Goal: Check status: Check status

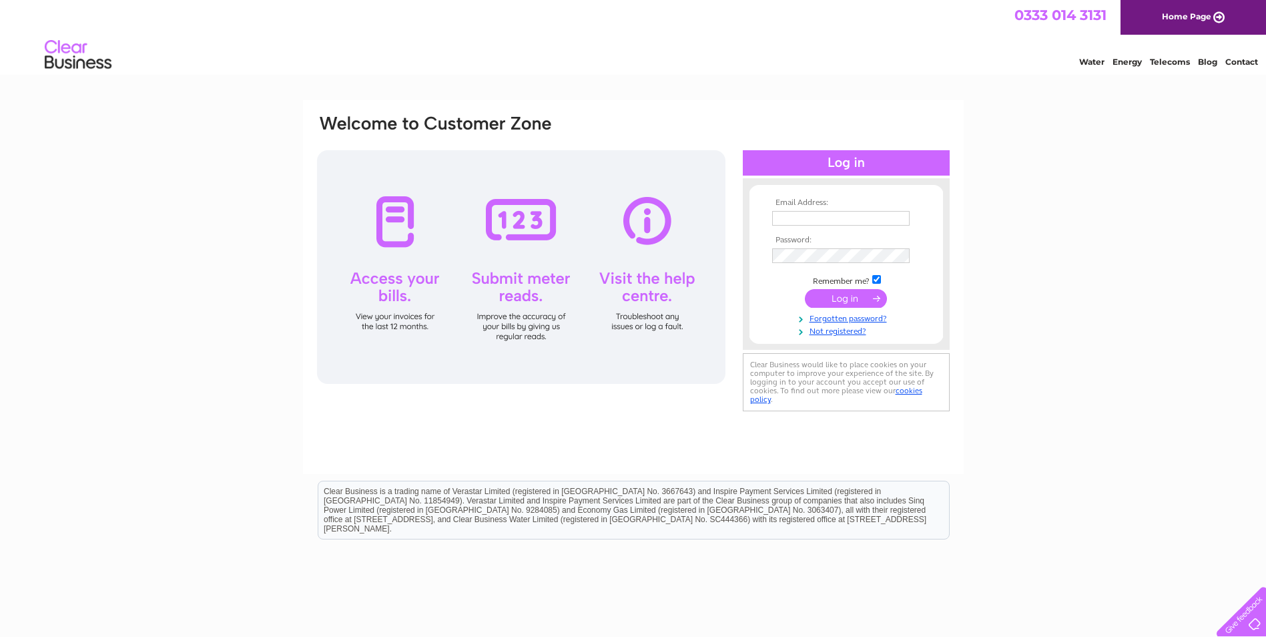
type input "steve.adam@jtcfurnituregroup.com"
click at [846, 292] on input "submit" at bounding box center [846, 298] width 82 height 19
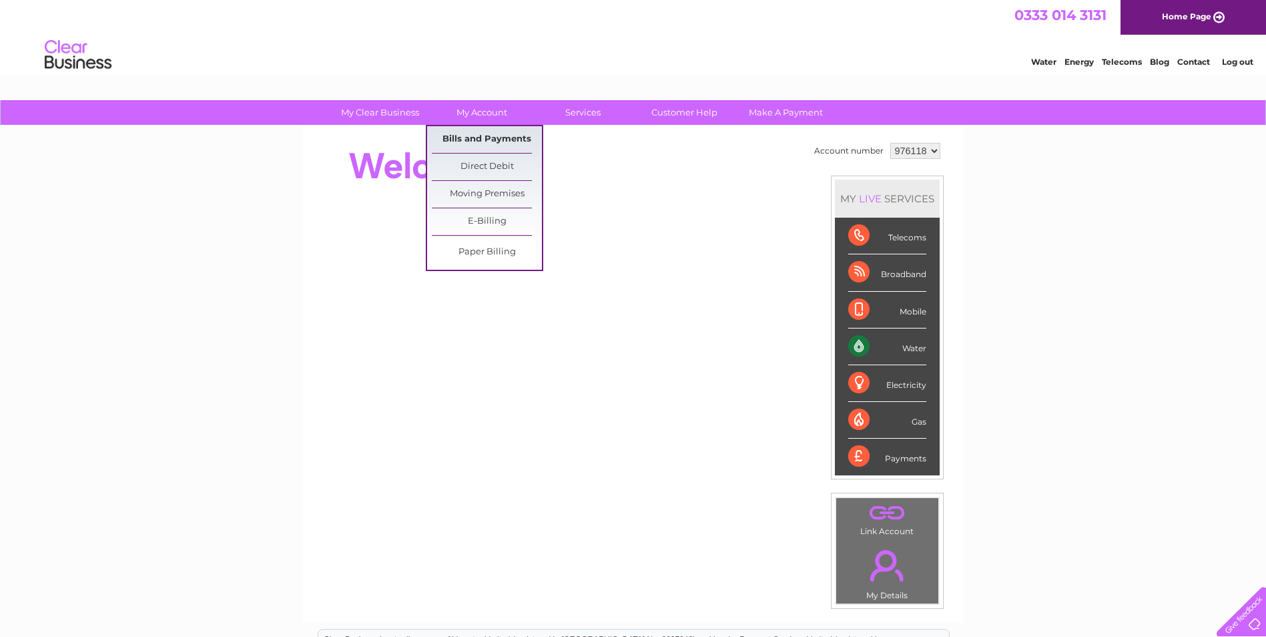
click at [496, 132] on link "Bills and Payments" at bounding box center [487, 139] width 110 height 27
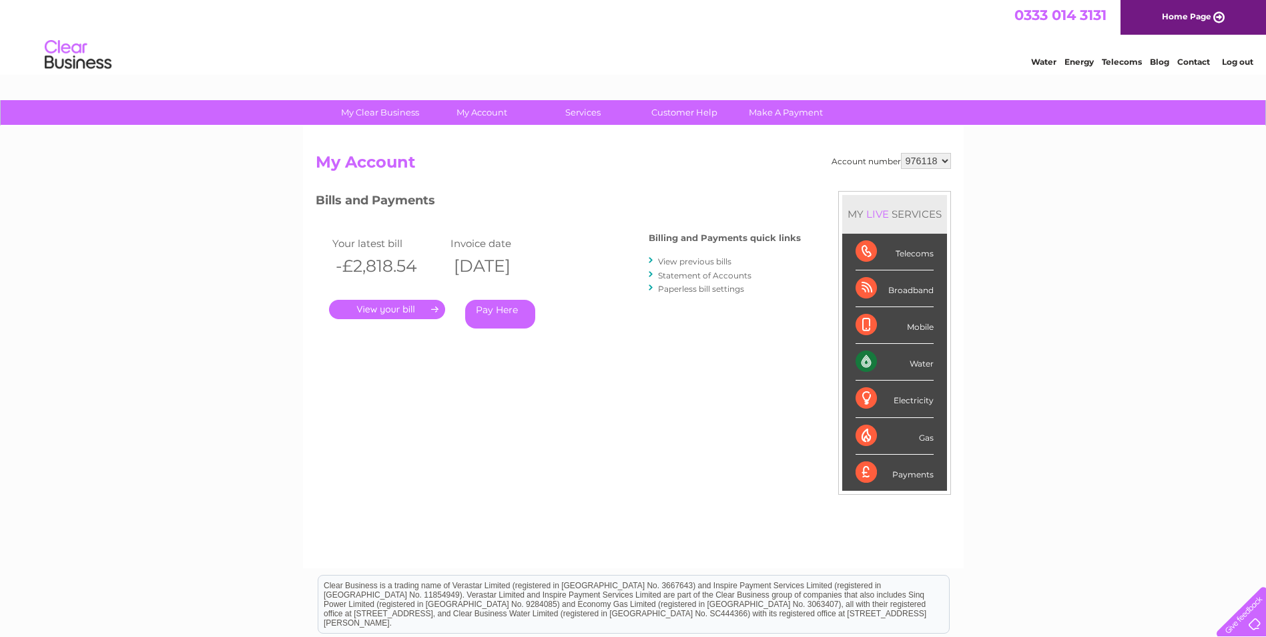
click at [495, 138] on div "Account number 976118 My Account MY LIVE SERVICES Telecoms Broadband Mobile Wat…" at bounding box center [633, 347] width 661 height 442
click at [402, 298] on div ". Pay Here" at bounding box center [462, 290] width 267 height 20
click at [398, 309] on link "." at bounding box center [387, 309] width 116 height 19
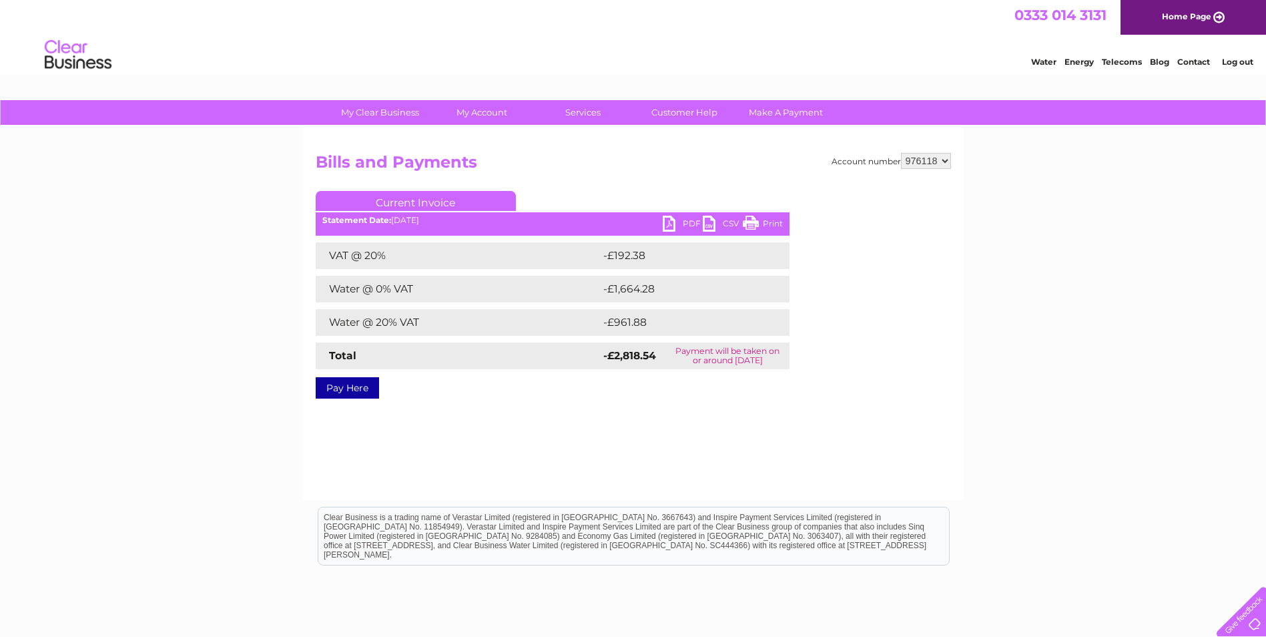
click at [681, 218] on link "PDF" at bounding box center [683, 225] width 40 height 19
